Goal: Information Seeking & Learning: Learn about a topic

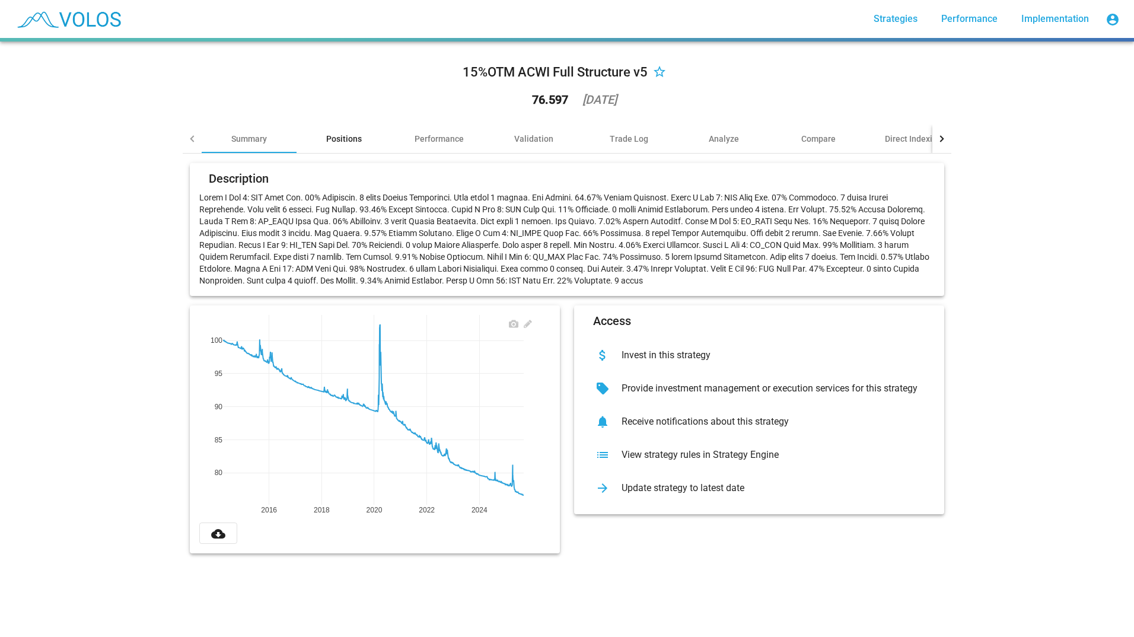
click at [339, 148] on div "Positions" at bounding box center [344, 139] width 95 height 28
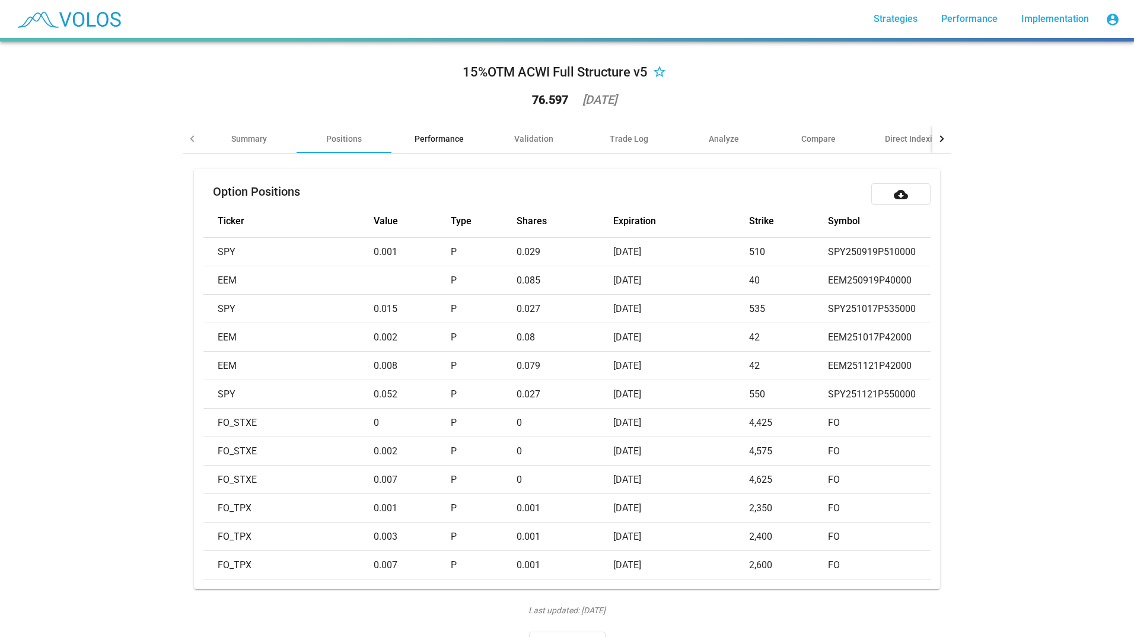
click at [415, 142] on div "Performance" at bounding box center [439, 139] width 49 height 12
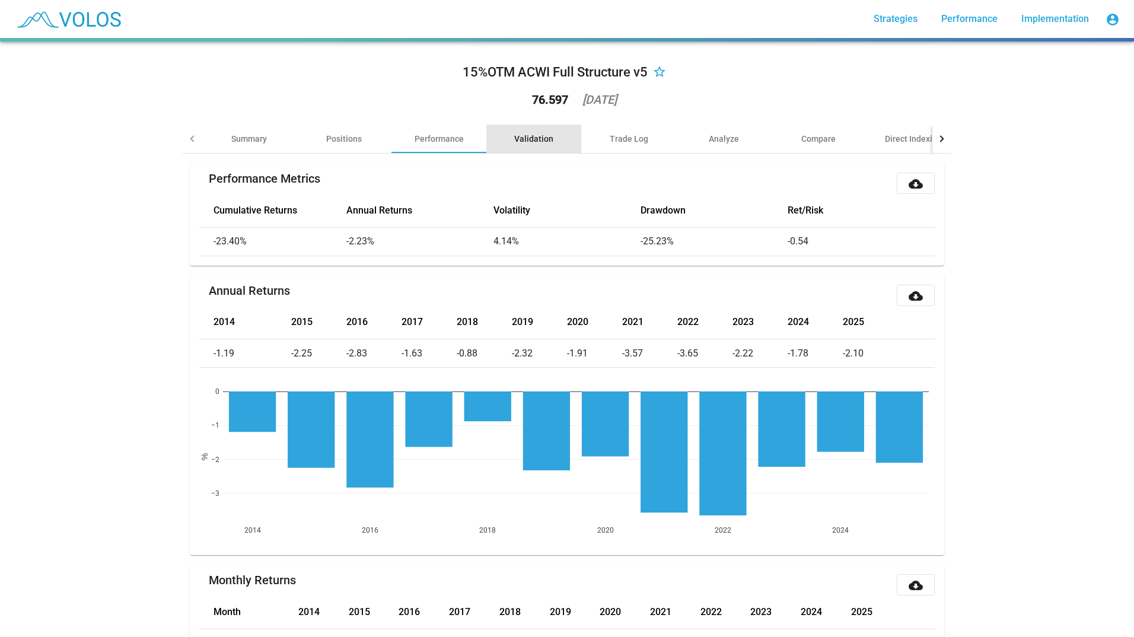
click at [510, 134] on div "Validation" at bounding box center [533, 139] width 95 height 28
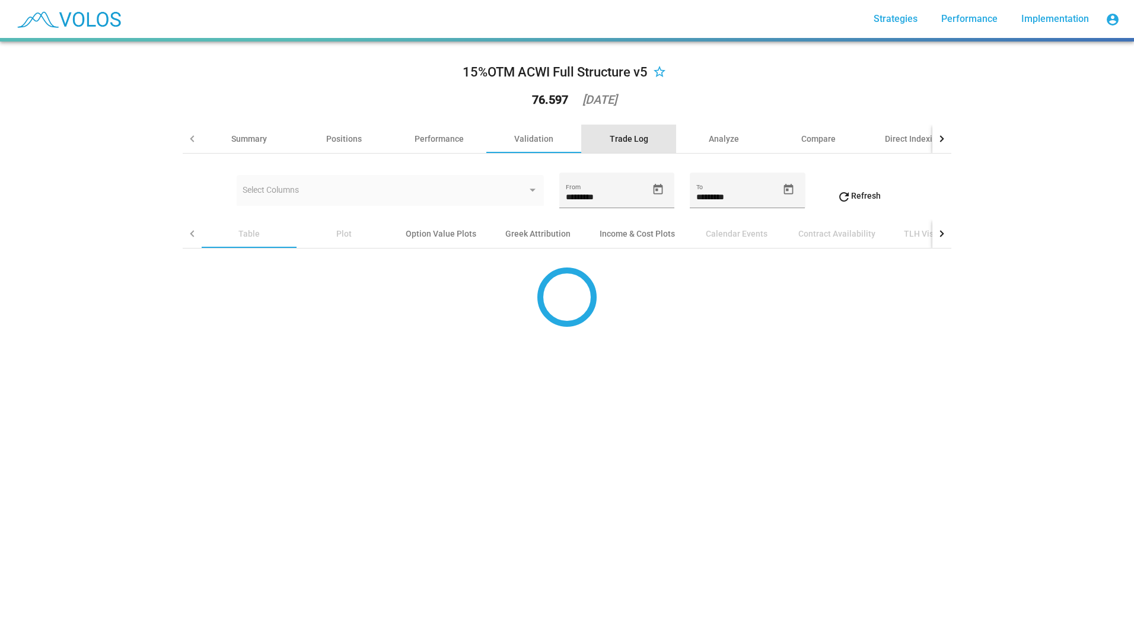
click at [610, 142] on div "Trade Log" at bounding box center [629, 139] width 39 height 12
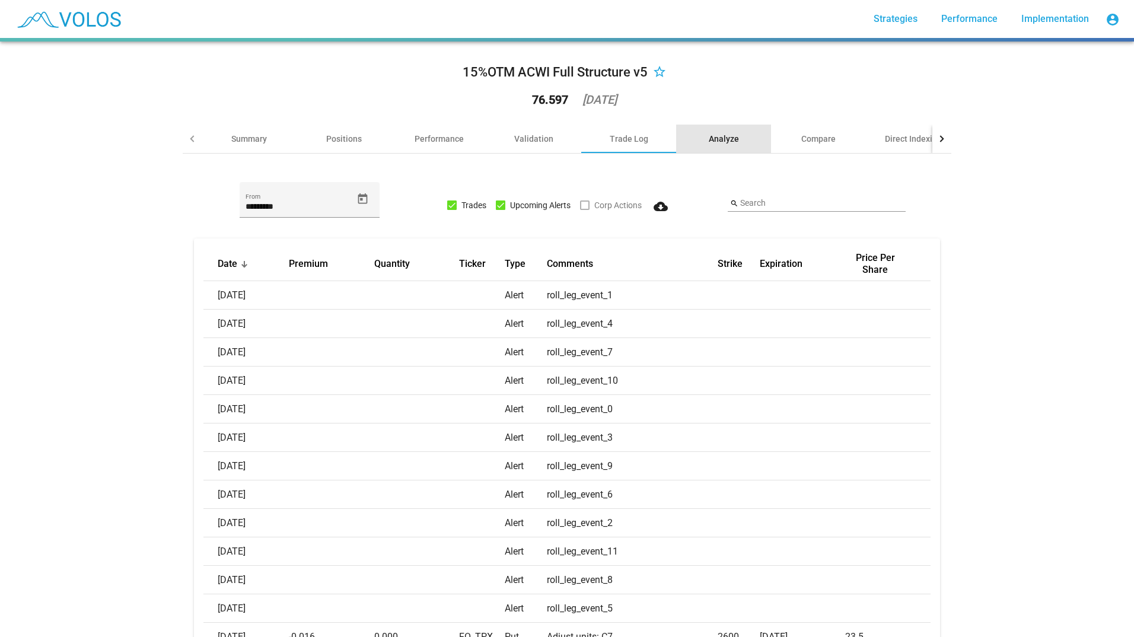
click at [685, 142] on div "Analyze" at bounding box center [723, 139] width 95 height 28
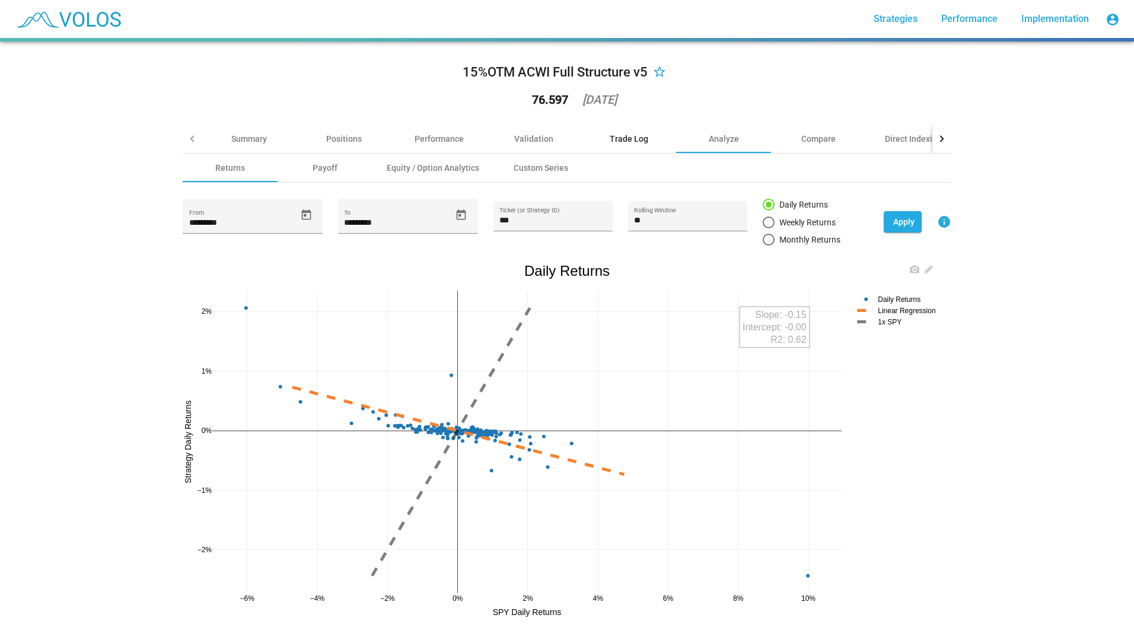
click at [656, 137] on div "Trade Log" at bounding box center [628, 139] width 95 height 28
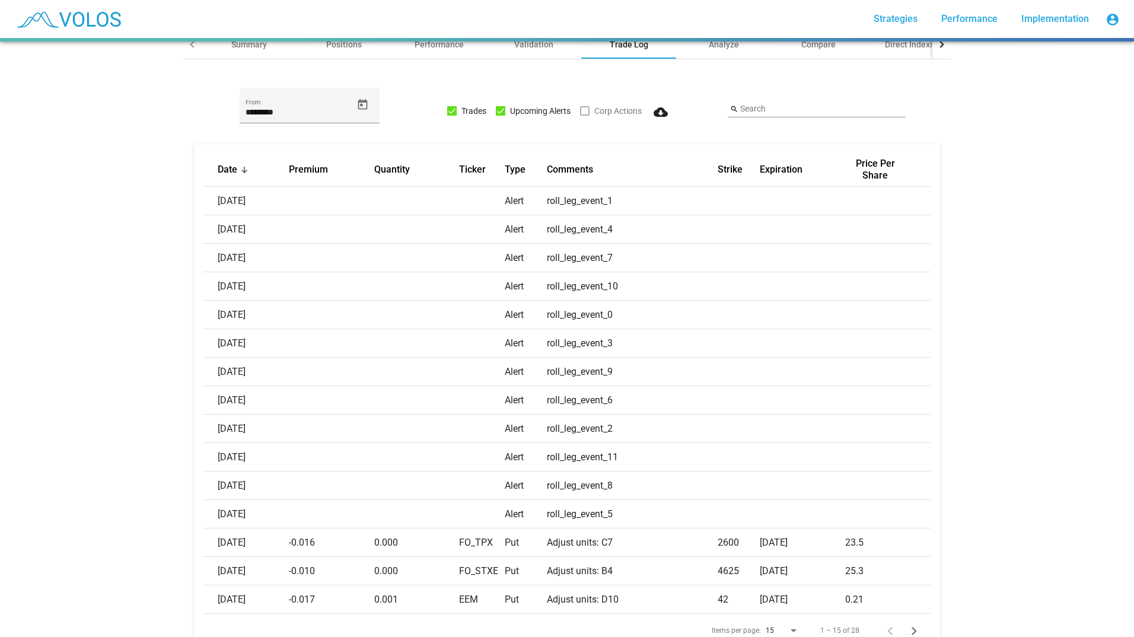
scroll to position [151, 0]
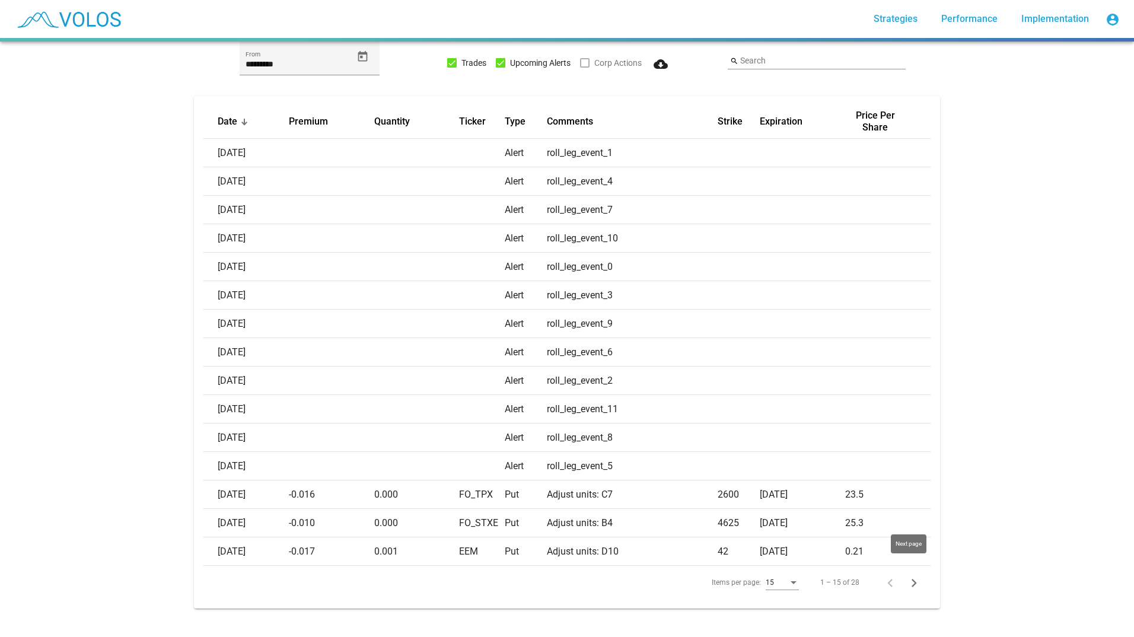
click at [910, 575] on icon "Next page" at bounding box center [914, 583] width 17 height 17
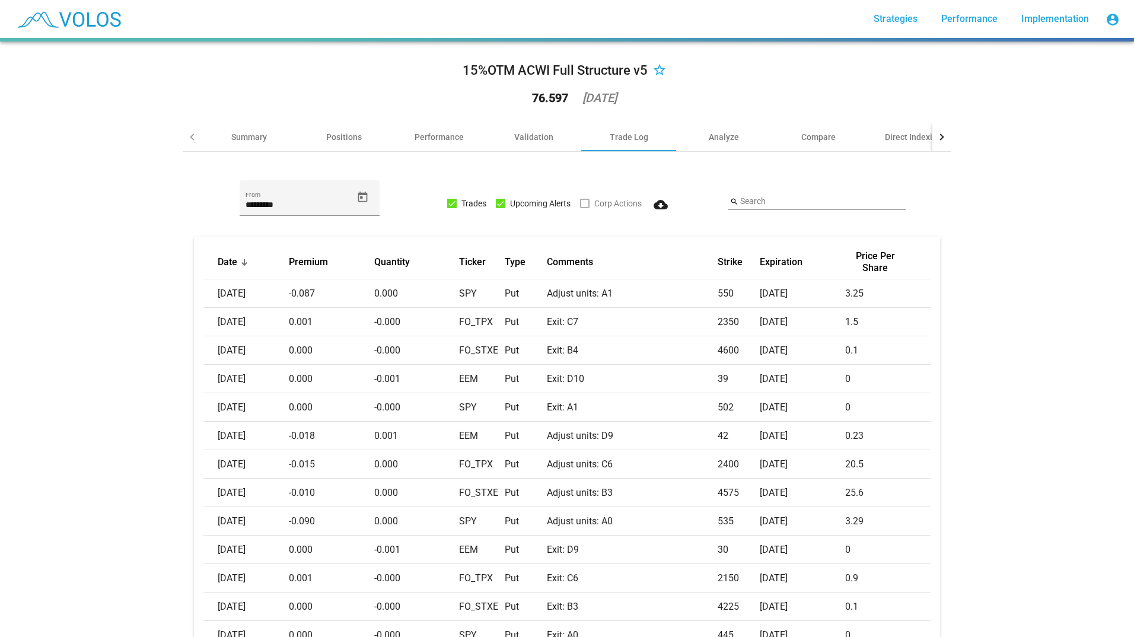
scroll to position [0, 0]
click at [726, 155] on div "********* From Trades Upcoming Alerts Corp Actions cloud_download search Search…" at bounding box center [567, 433] width 769 height 559
click at [733, 143] on div "Analyze" at bounding box center [724, 139] width 30 height 12
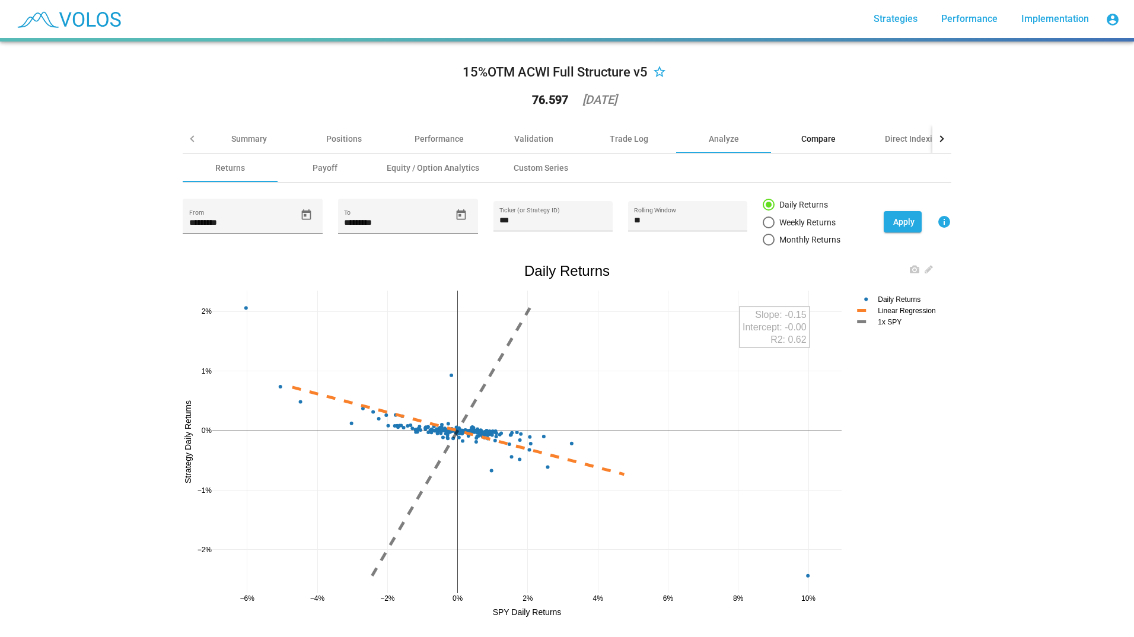
click at [810, 142] on div "Compare" at bounding box center [818, 139] width 34 height 12
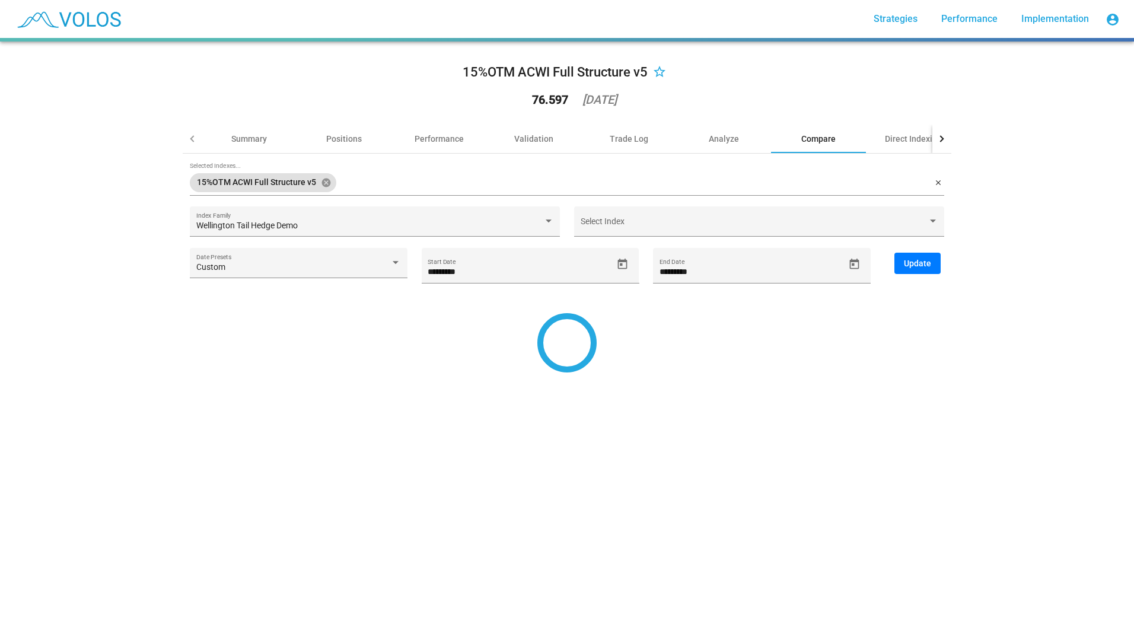
type input "*********"
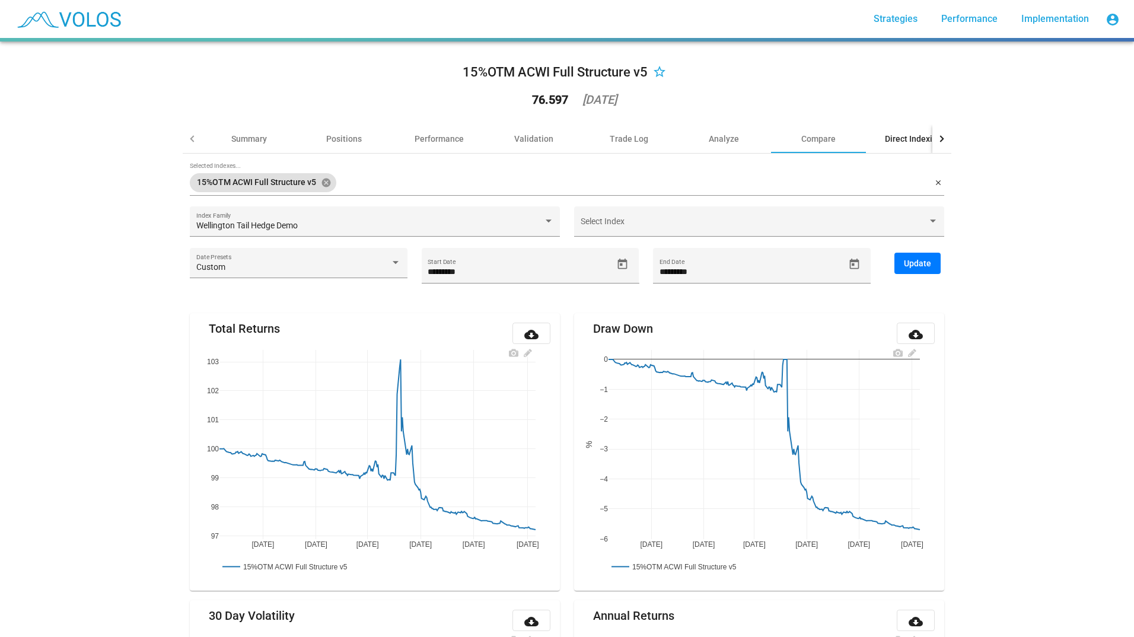
click at [898, 132] on div "Direct Indexing" at bounding box center [913, 139] width 95 height 28
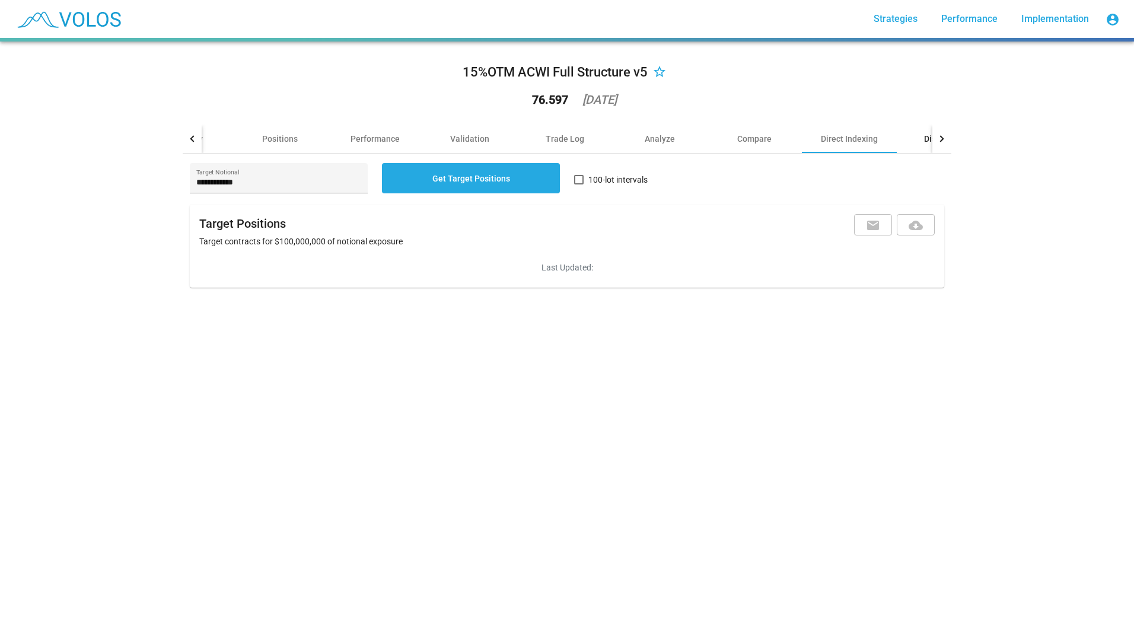
click at [919, 142] on div "Disclaimer" at bounding box center [944, 139] width 95 height 28
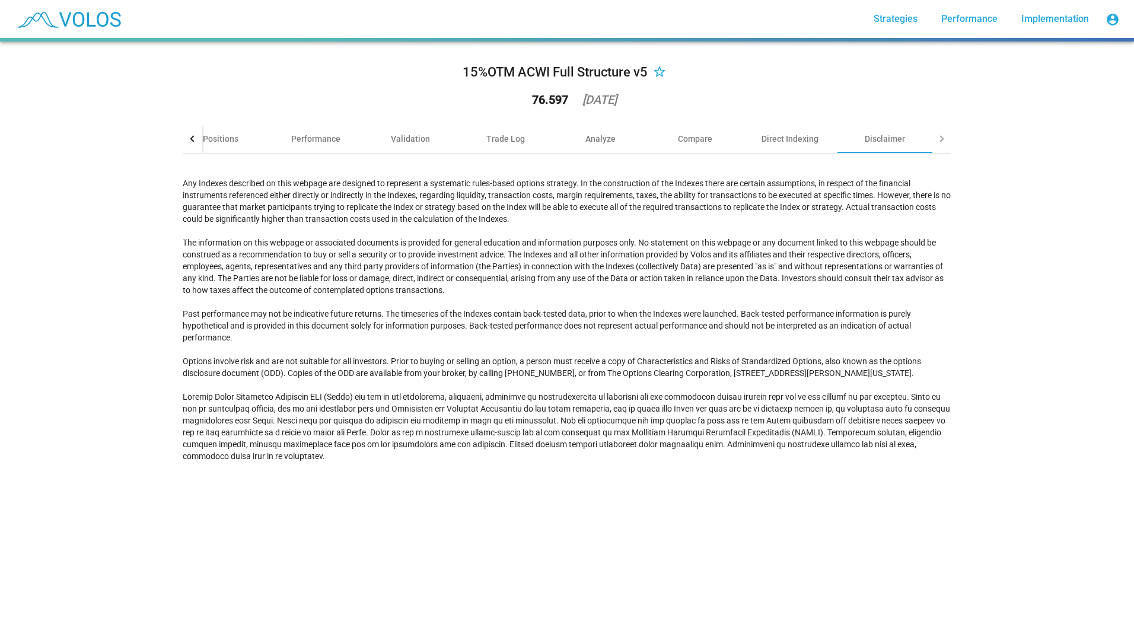
click at [937, 138] on div at bounding box center [940, 138] width 7 height 7
click at [186, 138] on div at bounding box center [192, 139] width 19 height 28
click at [190, 138] on div at bounding box center [193, 138] width 7 height 7
click at [307, 138] on div "Positions" at bounding box center [344, 139] width 95 height 28
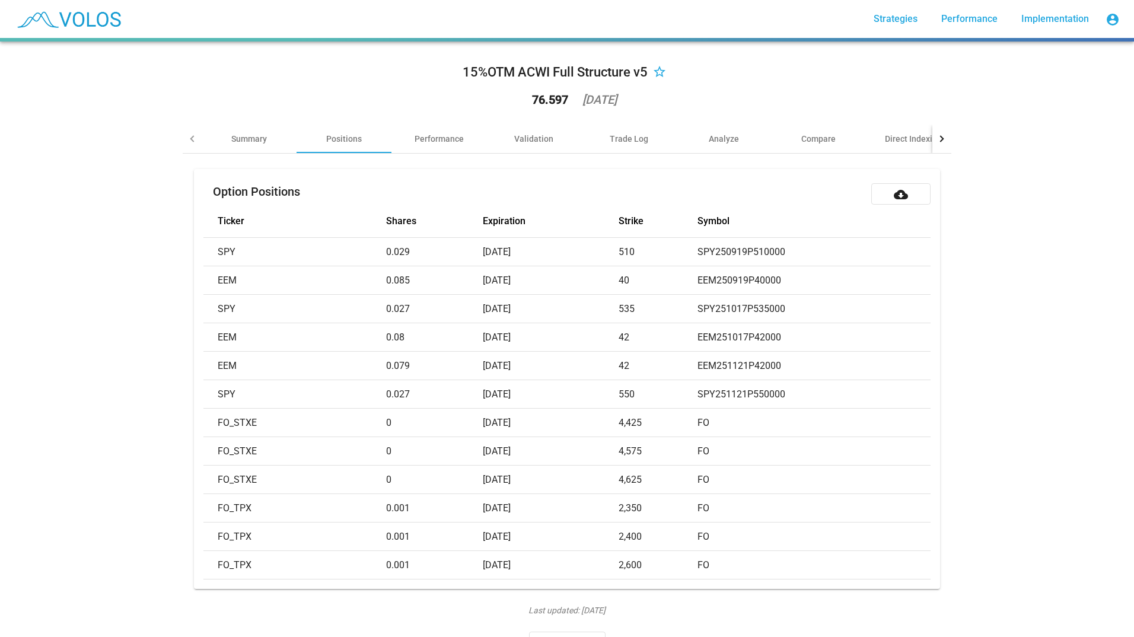
click at [430, 154] on div "Option Positions cloud_download Ticker Value Type Shares Expiration Strike Symb…" at bounding box center [567, 404] width 769 height 500
click at [416, 123] on div "15%OTM ACWI Full Structure v5 star_border 76.597 [DATE]" at bounding box center [567, 88] width 769 height 74
click at [422, 131] on div "Performance" at bounding box center [439, 139] width 95 height 28
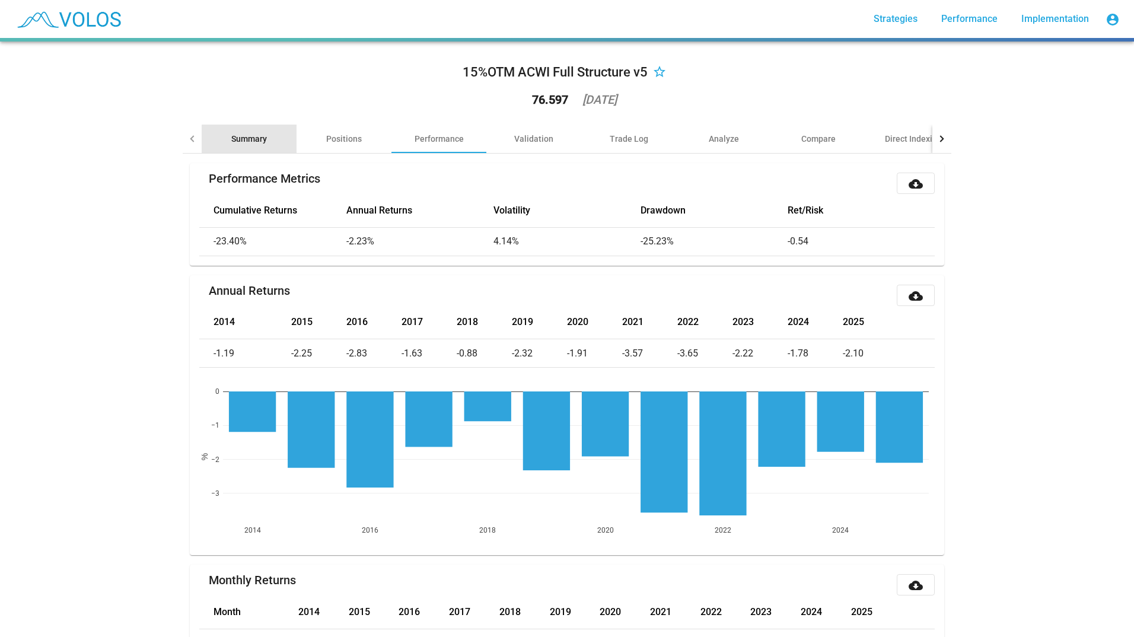
click at [258, 145] on div "Summary" at bounding box center [249, 139] width 95 height 28
